Goal: Download file/media

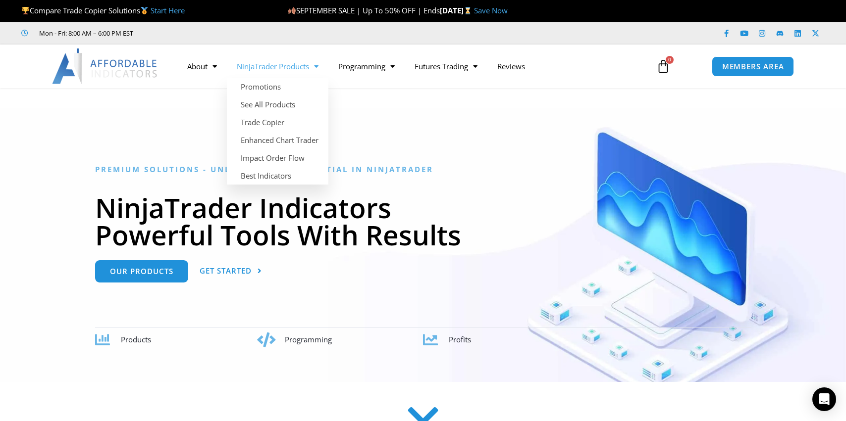
click at [273, 68] on link "NinjaTrader Products" at bounding box center [278, 66] width 102 height 23
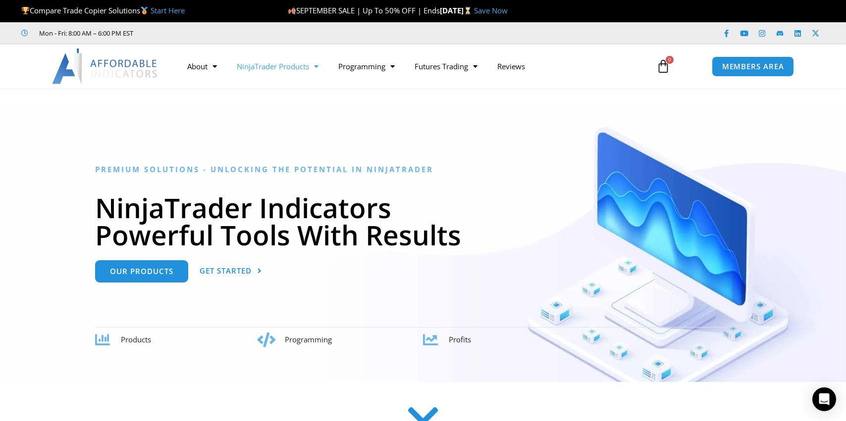
click at [273, 68] on link "NinjaTrader Products" at bounding box center [278, 66] width 102 height 23
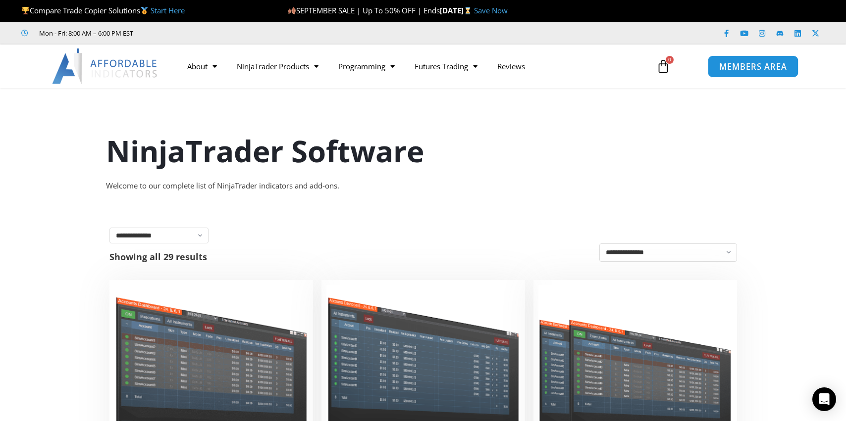
click at [739, 68] on span "MEMBERS AREA" at bounding box center [753, 66] width 68 height 8
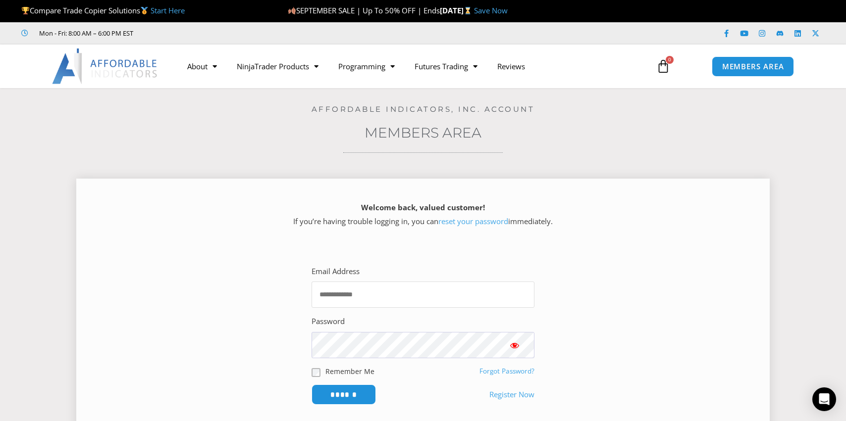
click at [426, 289] on input "Email Address" at bounding box center [423, 295] width 223 height 26
type input "**********"
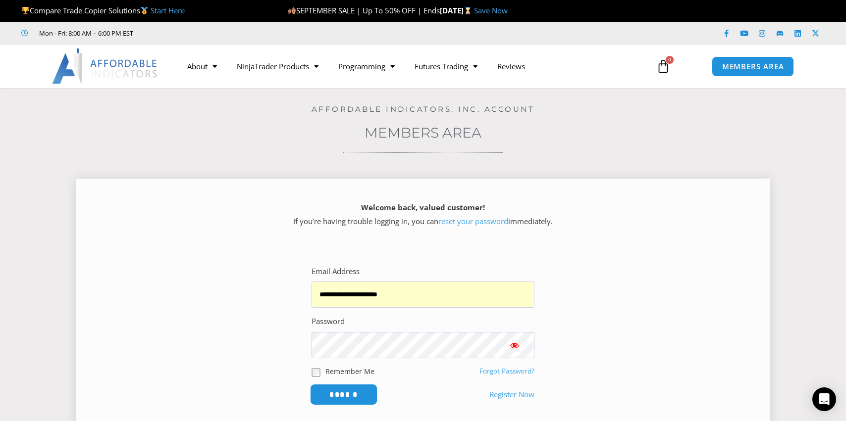
click at [348, 398] on input "******" at bounding box center [344, 394] width 68 height 21
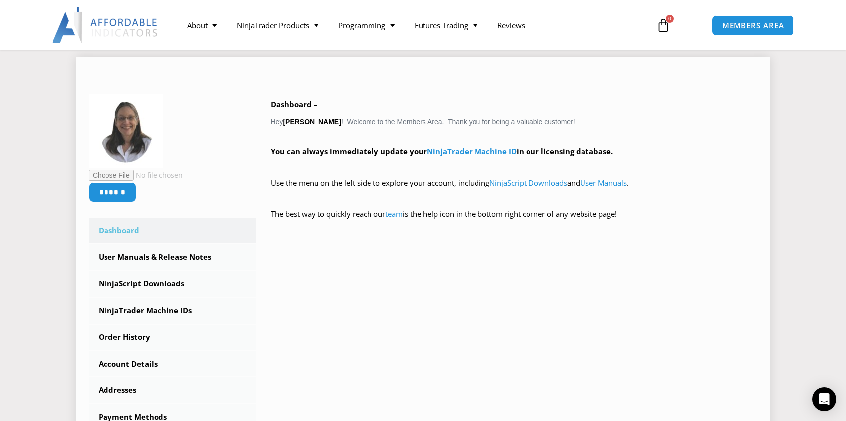
scroll to position [99, 0]
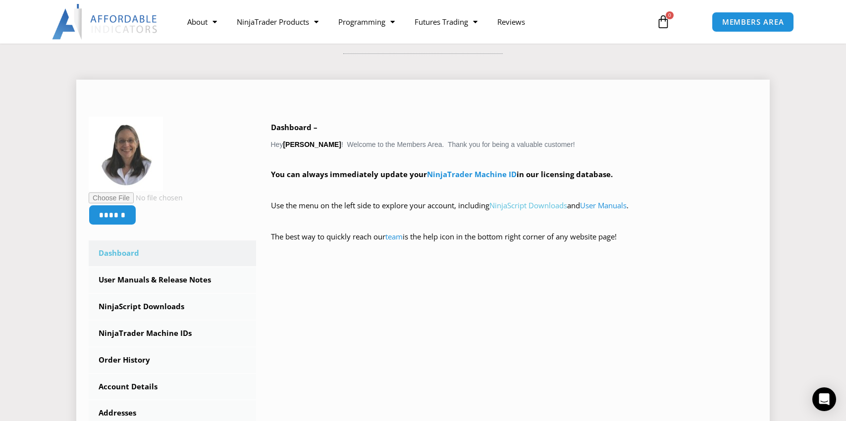
click at [550, 207] on link "NinjaScript Downloads" at bounding box center [528, 206] width 78 height 10
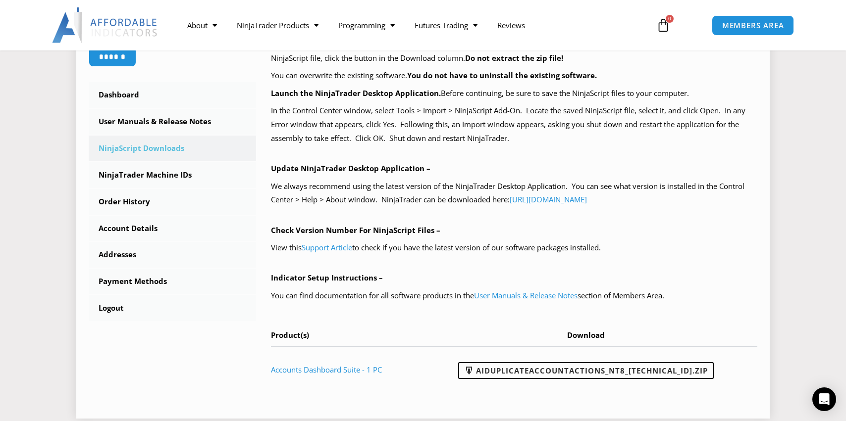
scroll to position [297, 0]
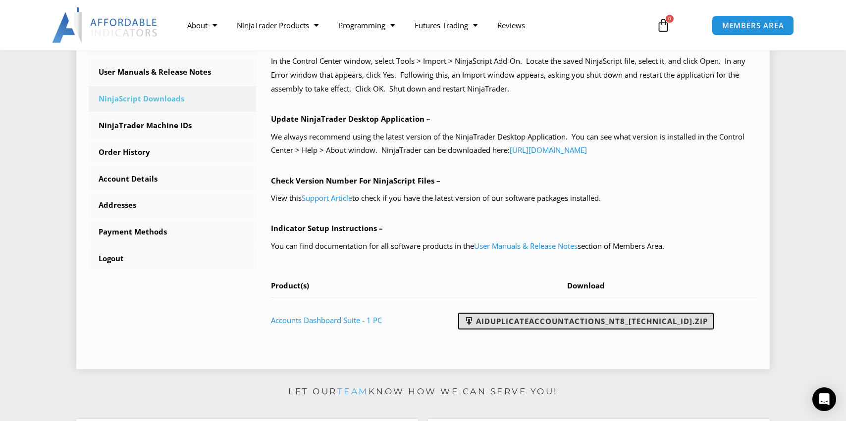
click at [562, 324] on link "AIDuplicateAccountActions_NT8_25.9.24.1.zip" at bounding box center [586, 321] width 256 height 17
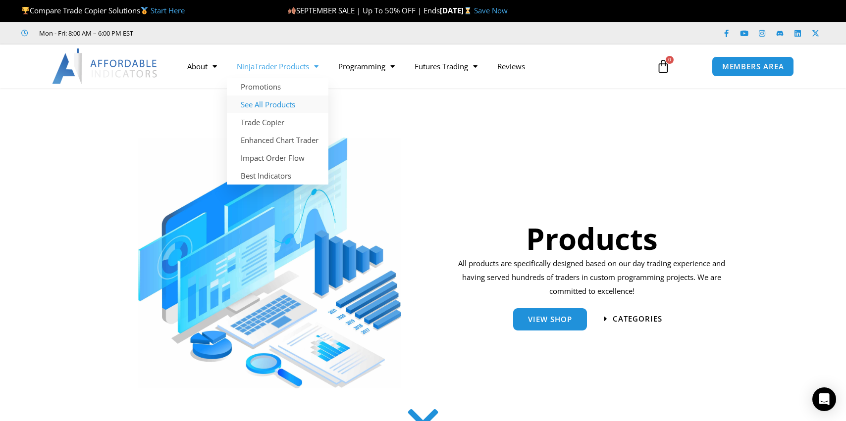
click at [265, 104] on link "See All Products" at bounding box center [278, 105] width 102 height 18
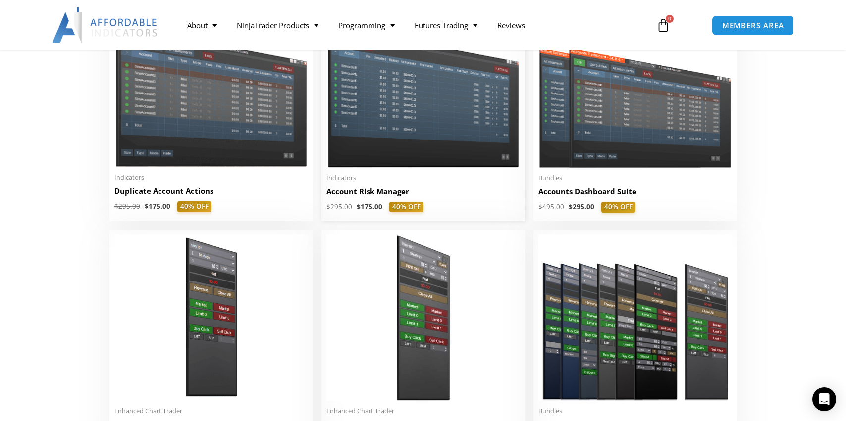
scroll to position [297, 0]
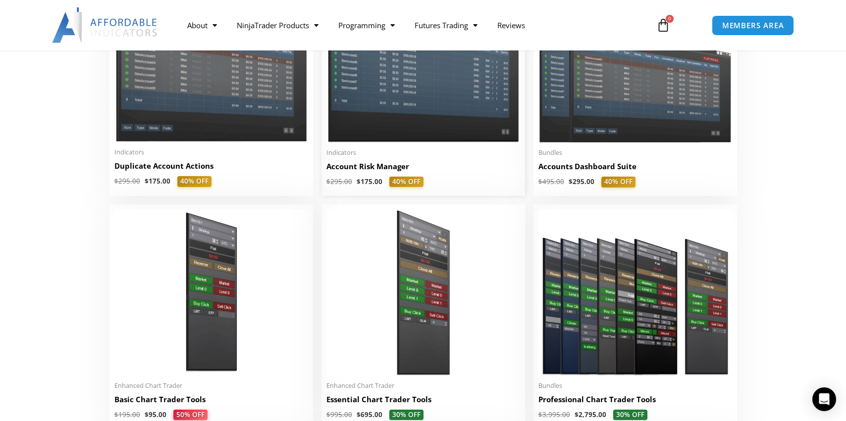
click at [393, 165] on h2 "Account Risk Manager" at bounding box center [423, 166] width 194 height 10
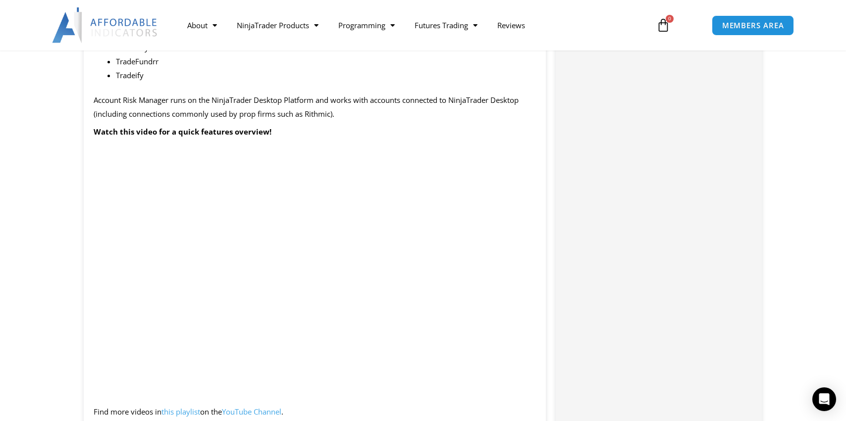
scroll to position [1090, 0]
